Goal: Information Seeking & Learning: Learn about a topic

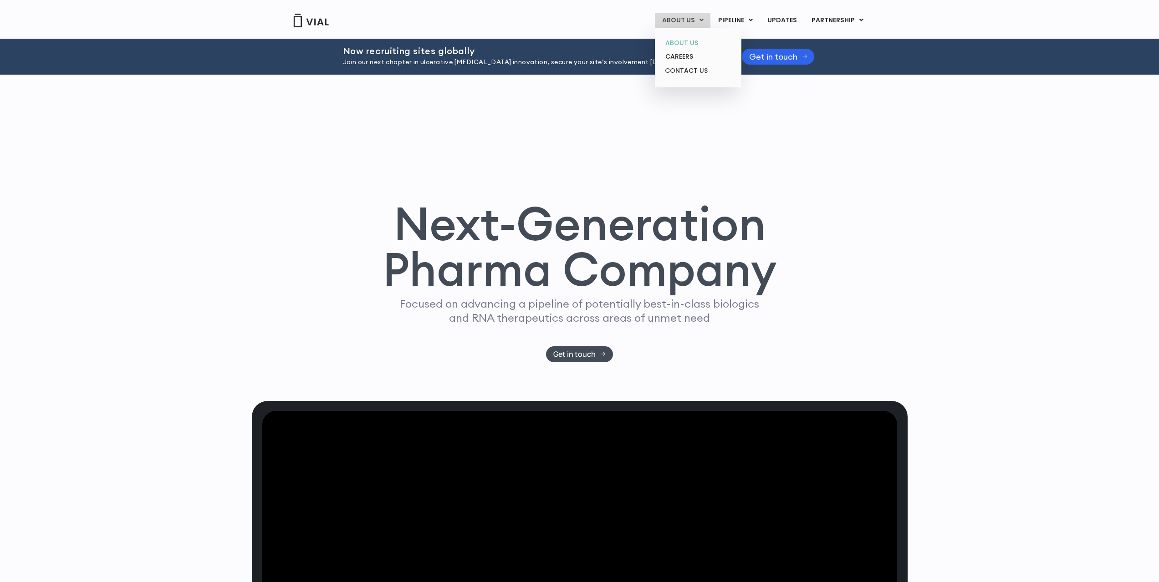
click at [685, 42] on link "ABOUT US" at bounding box center [698, 43] width 80 height 14
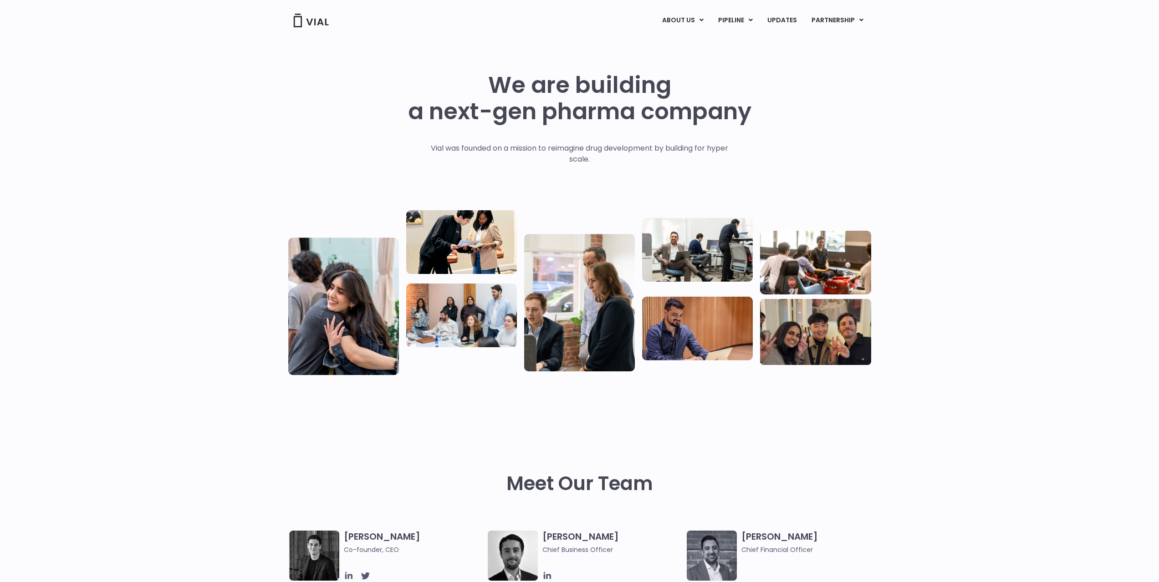
click at [590, 333] on img at bounding box center [579, 303] width 111 height 138
click at [536, 278] on img at bounding box center [579, 303] width 111 height 138
click at [557, 280] on img at bounding box center [579, 303] width 111 height 138
click at [724, 19] on link "PIPELINE" at bounding box center [735, 20] width 49 height 15
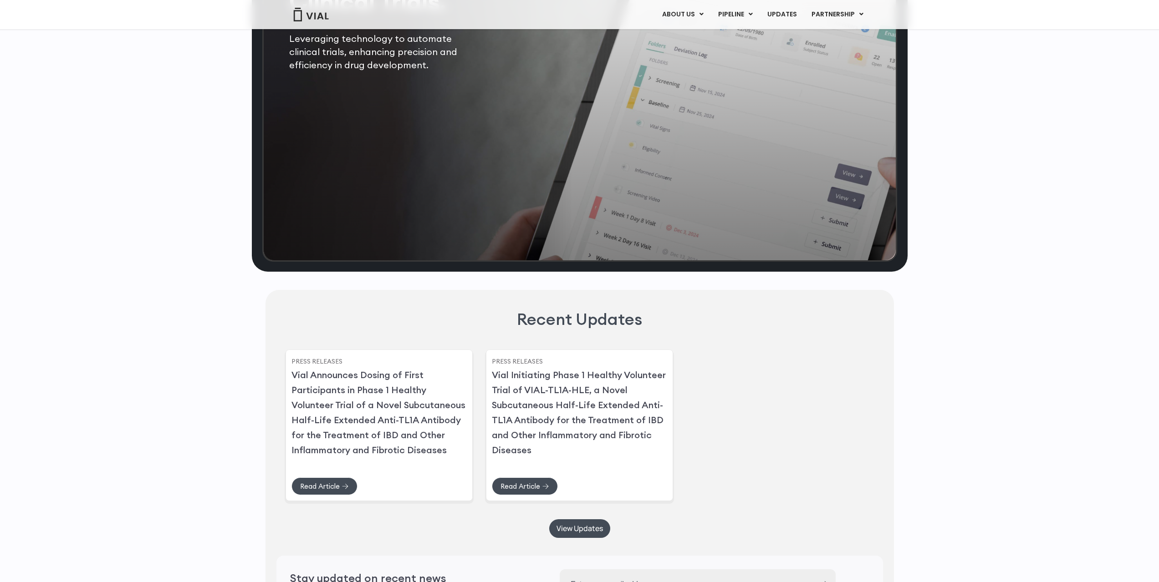
scroll to position [2496, 0]
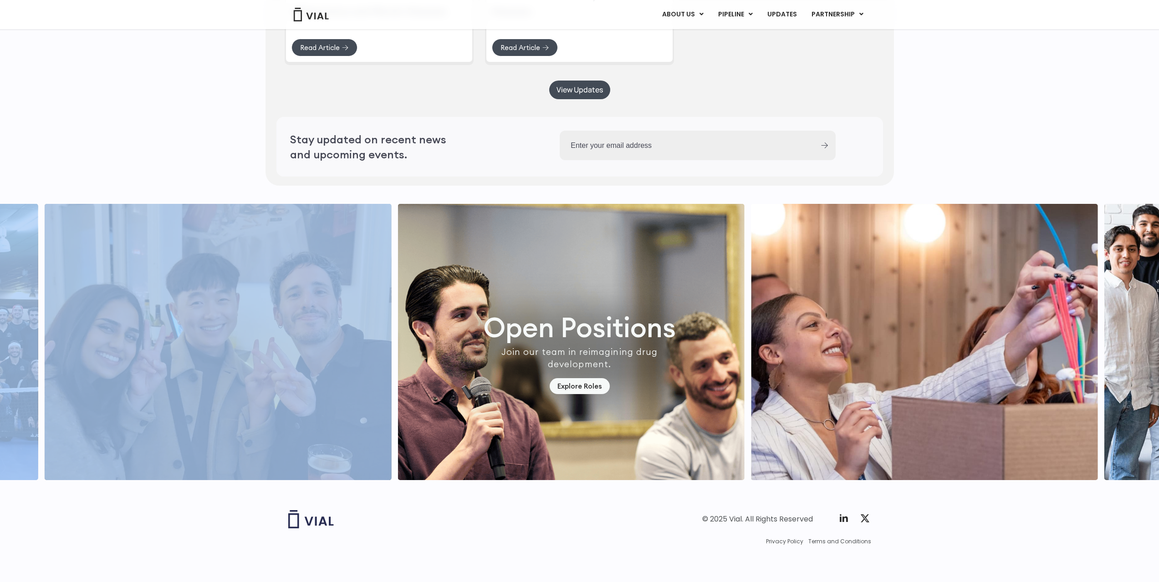
drag, startPoint x: 749, startPoint y: 402, endPoint x: 219, endPoint y: 353, distance: 532.3
click at [219, 353] on div at bounding box center [579, 342] width 1159 height 276
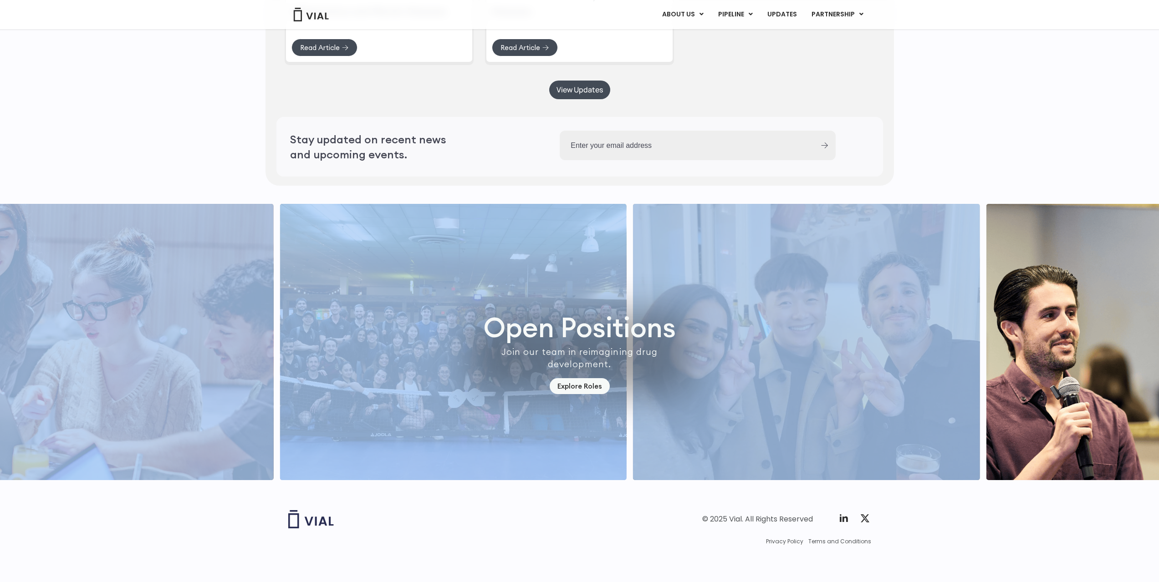
click at [836, 377] on img "4 / 7" at bounding box center [806, 342] width 347 height 276
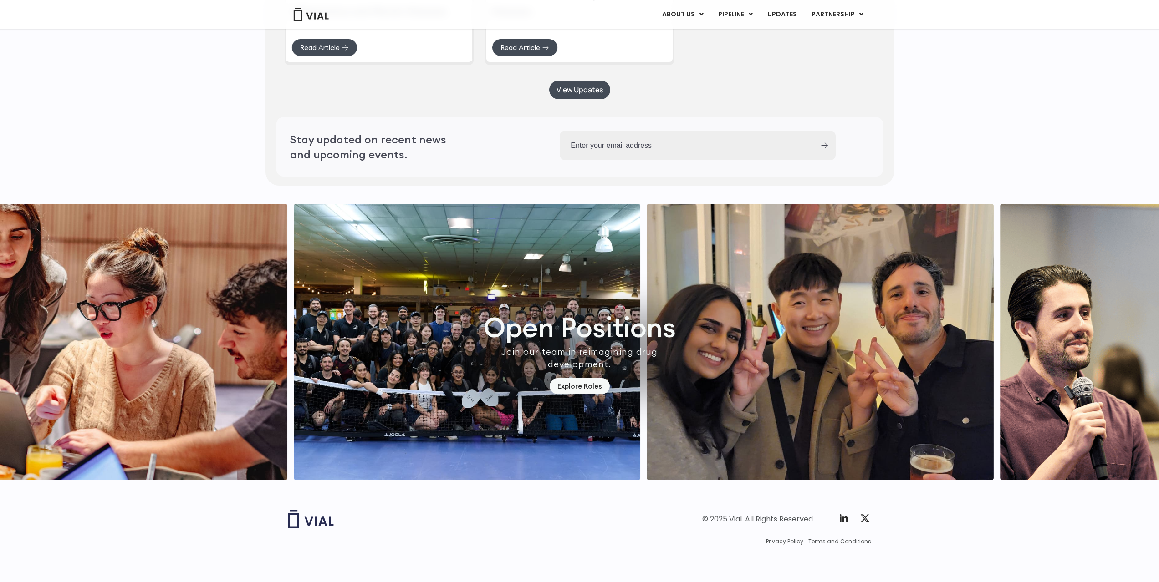
click at [770, 157] on input "Work Email (Required)" at bounding box center [686, 146] width 253 height 30
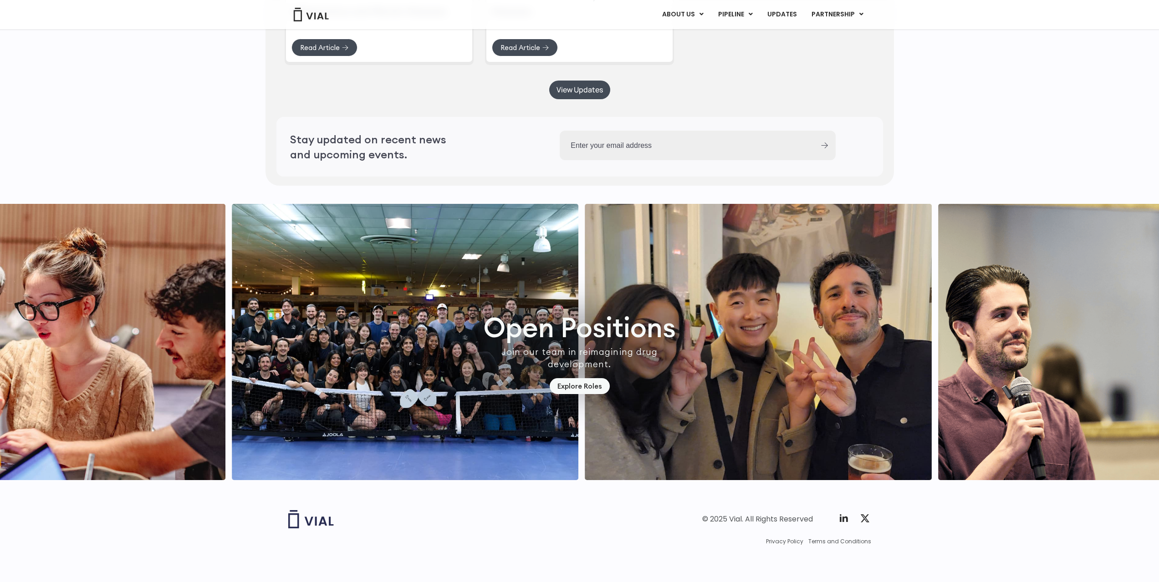
click at [568, 356] on img "3 / 7" at bounding box center [405, 342] width 347 height 276
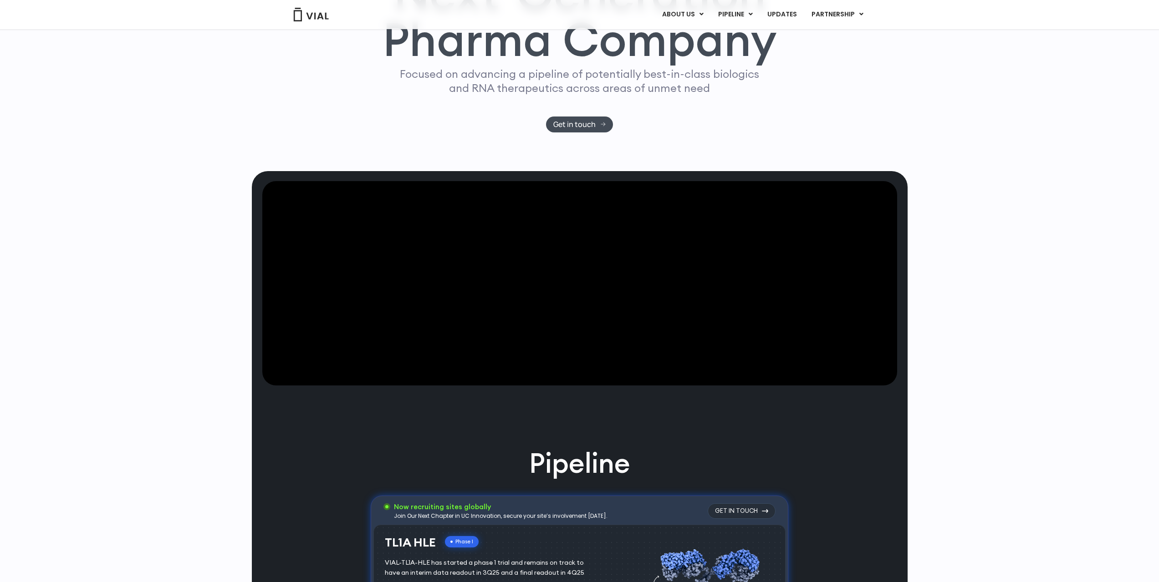
scroll to position [0, 0]
